Goal: Task Accomplishment & Management: Manage account settings

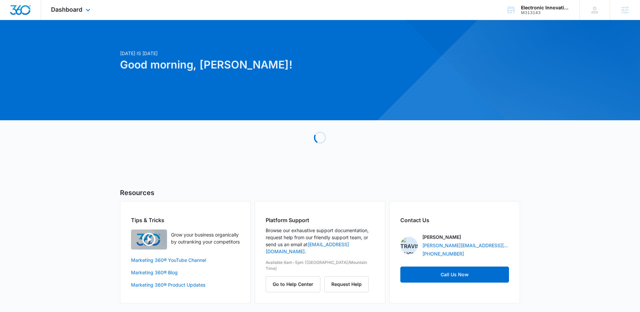
click at [73, 15] on div "Dashboard Apps Reputation Websites Forms CRM Email Social Content Ads Intellige…" at bounding box center [71, 10] width 61 height 20
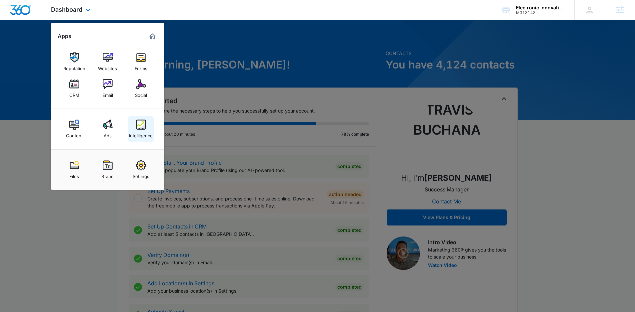
click at [141, 138] on link "Intelligence" at bounding box center [140, 128] width 25 height 25
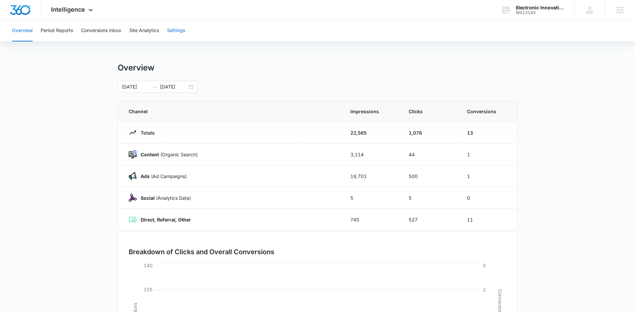
click at [180, 29] on button "Settings" at bounding box center [176, 30] width 18 height 21
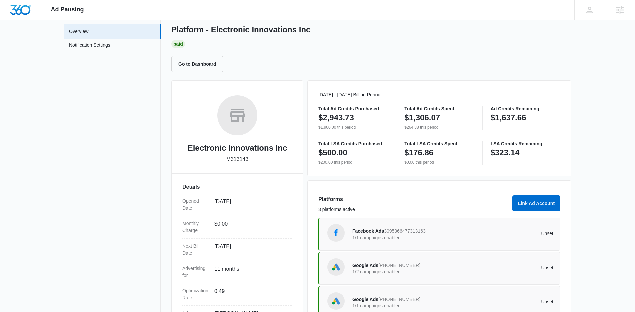
scroll to position [44, 0]
